Goal: Information Seeking & Learning: Understand process/instructions

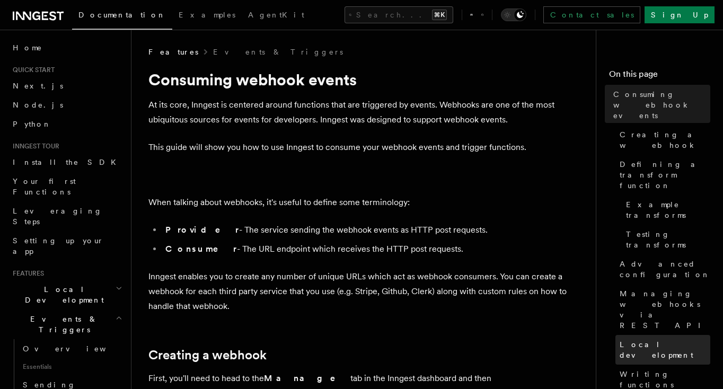
click at [676, 339] on span "Local development" at bounding box center [664, 349] width 91 height 21
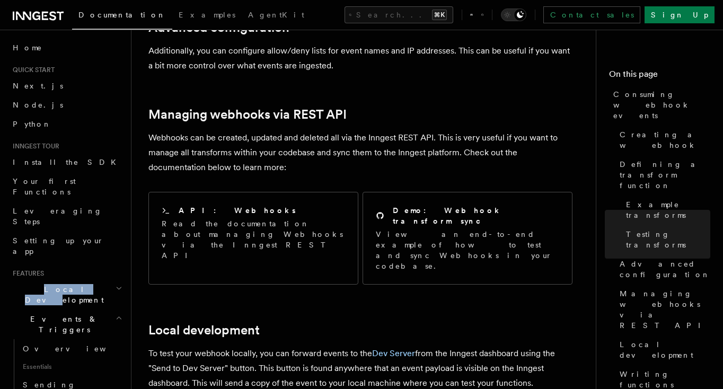
scroll to position [2044, 0]
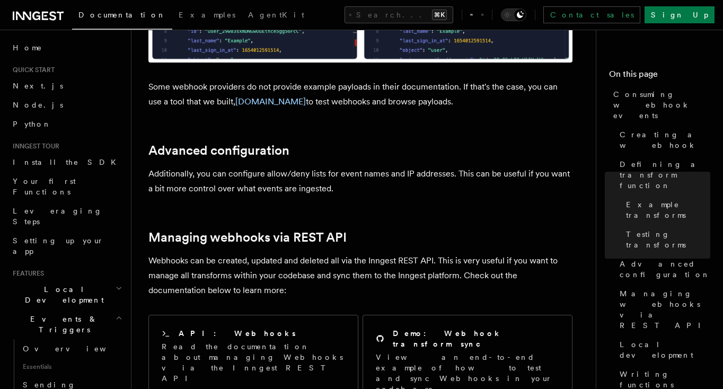
click at [310, 253] on p "Webhooks can be created, updated and deleted all via the Inngest REST API. This…" at bounding box center [360, 275] width 424 height 45
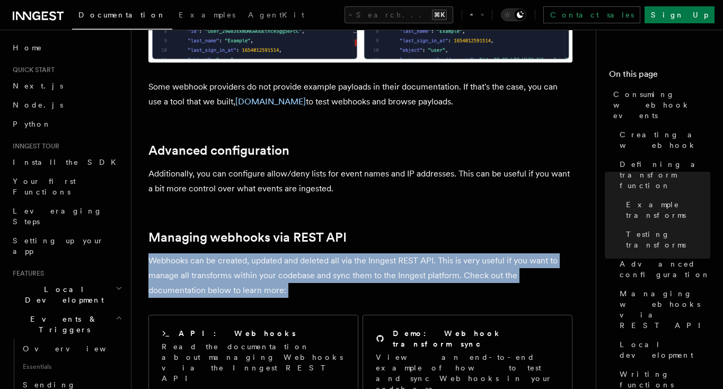
click at [309, 253] on p "Webhooks can be created, updated and deleted all via the Inngest REST API. This…" at bounding box center [360, 275] width 424 height 45
click at [319, 253] on p "Webhooks can be created, updated and deleted all via the Inngest REST API. This…" at bounding box center [360, 275] width 424 height 45
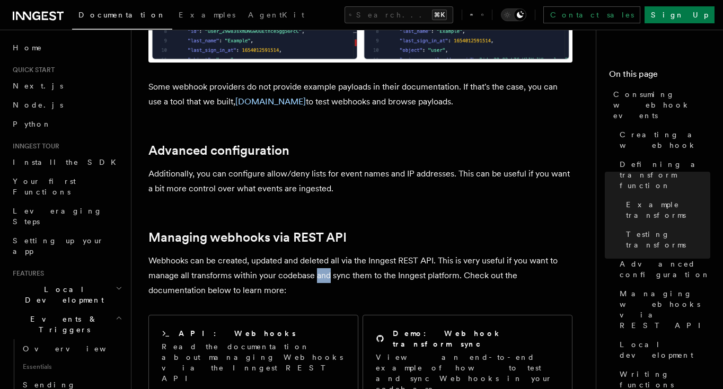
click at [319, 253] on p "Webhooks can be created, updated and deleted all via the Inngest REST API. This…" at bounding box center [360, 275] width 424 height 45
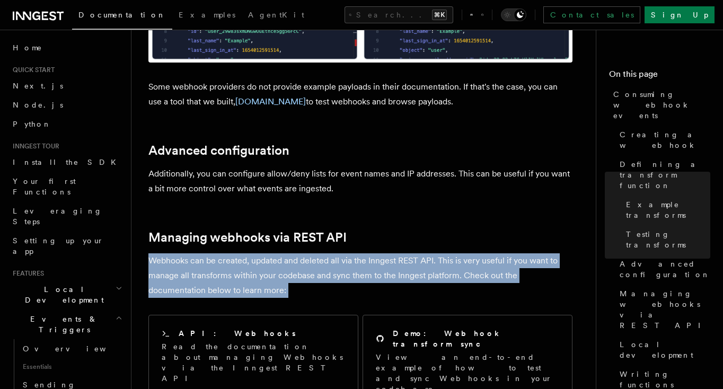
click at [319, 253] on p "Webhooks can be created, updated and deleted all via the Inngest REST API. This…" at bounding box center [360, 275] width 424 height 45
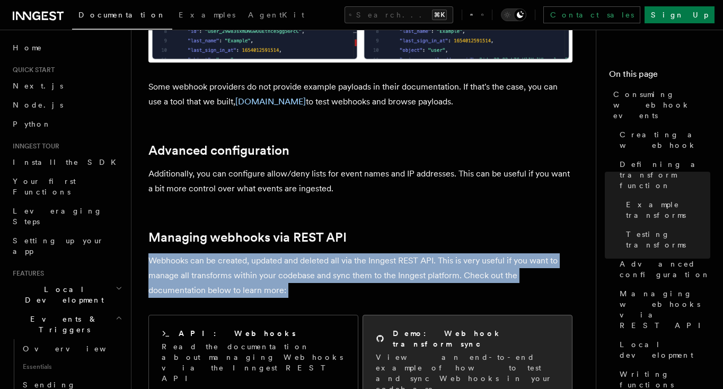
click at [430, 328] on h2 "Demo: Webhook transform sync" at bounding box center [476, 338] width 166 height 21
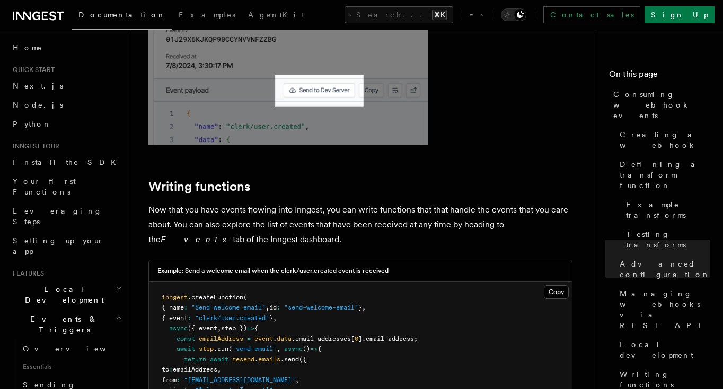
scroll to position [2625, 0]
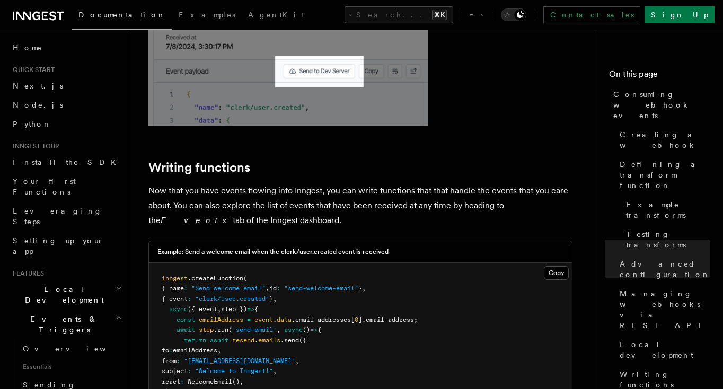
click at [488, 183] on p "Now that you have events flowing into Inngest, you can write functions that tha…" at bounding box center [360, 205] width 424 height 45
